Goal: Task Accomplishment & Management: Complete application form

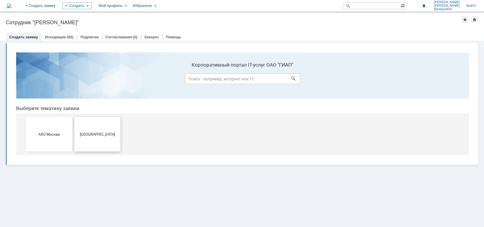
click at [103, 130] on button "[GEOGRAPHIC_DATA]" at bounding box center [97, 134] width 46 height 35
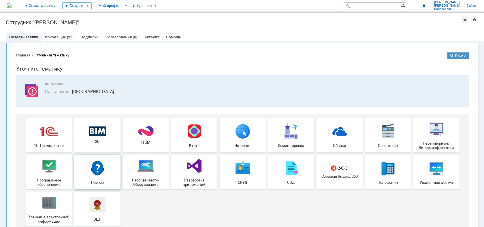
click at [95, 168] on img at bounding box center [97, 167] width 17 height 17
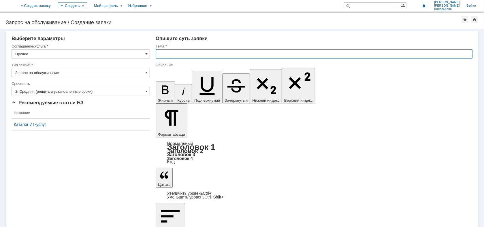
click at [189, 52] on input "text" at bounding box center [314, 53] width 317 height 9
type input "Сканирование чертежей формата А2"
